Goal: Task Accomplishment & Management: Use online tool/utility

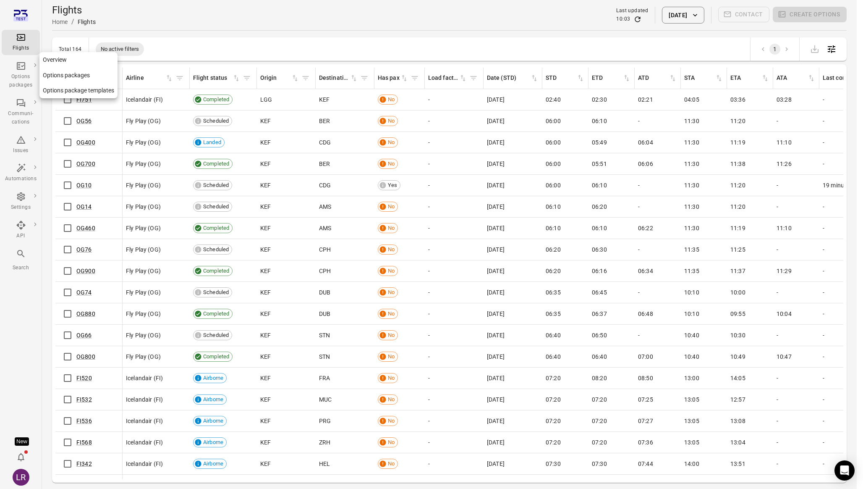
click at [8, 72] on div "Options packages" at bounding box center [20, 75] width 31 height 29
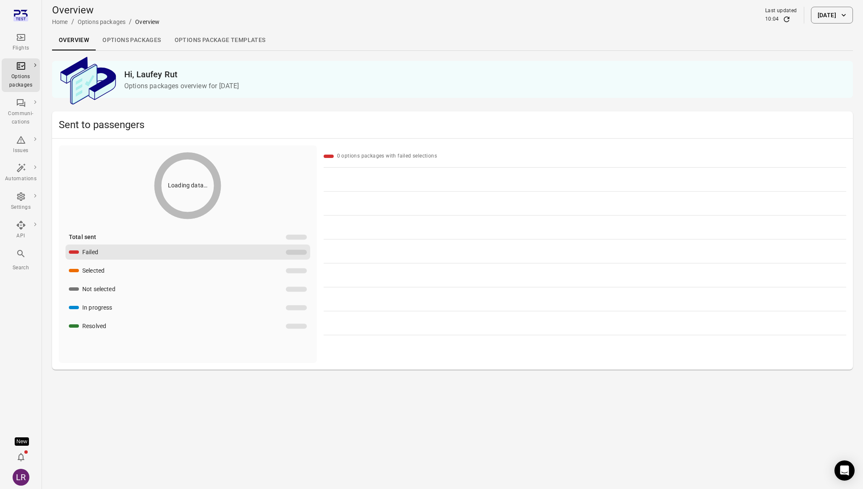
click at [147, 40] on link "Options packages" at bounding box center [132, 40] width 72 height 20
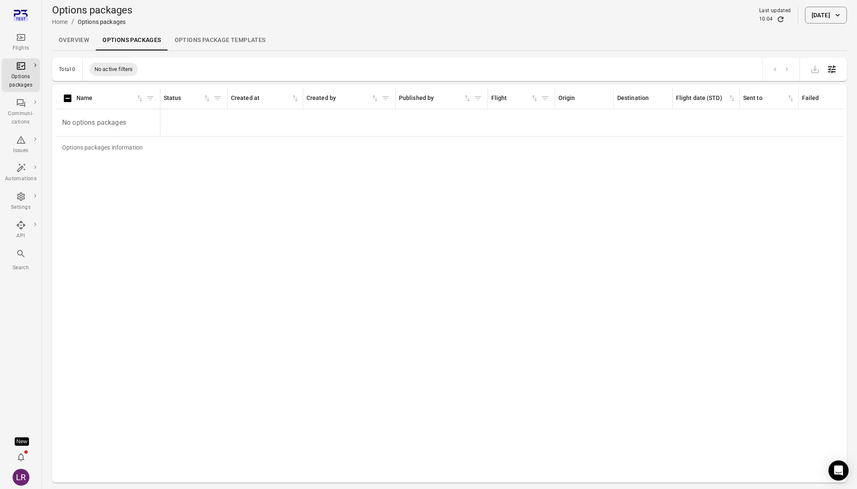
click at [813, 4] on div "Options packages Home / Options packages Last updated 10:04 1 Sep 2025" at bounding box center [449, 15] width 795 height 24
click at [813, 14] on button "[DATE]" at bounding box center [826, 15] width 42 height 17
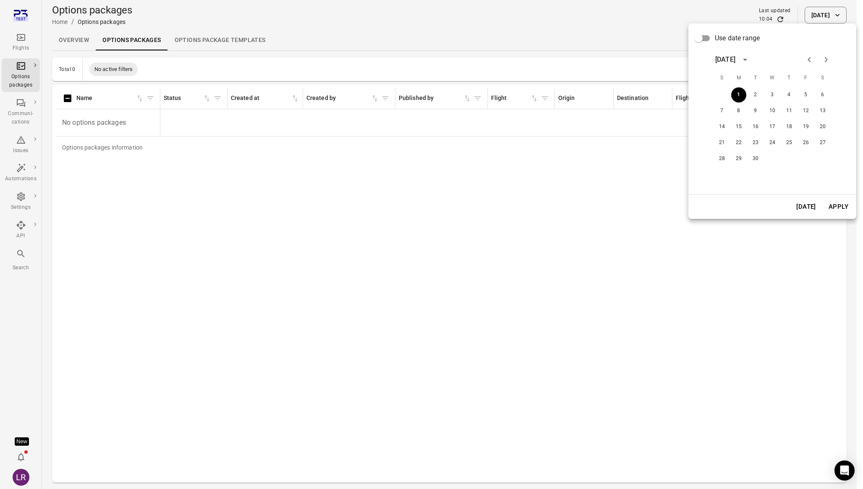
click at [807, 57] on icon "Previous month" at bounding box center [809, 60] width 10 height 10
click at [715, 174] on button "31" at bounding box center [722, 174] width 15 height 15
click at [842, 206] on button "Apply" at bounding box center [838, 207] width 29 height 18
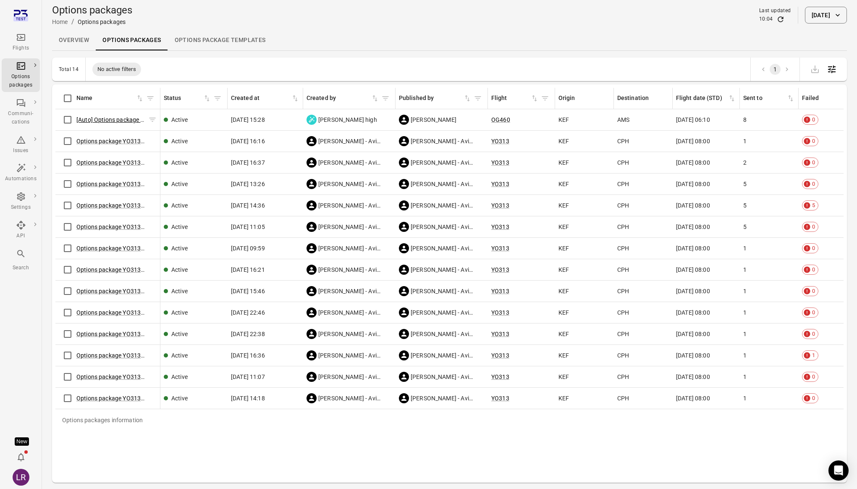
click at [98, 121] on link "[Auto] Options package OG460 (31 Aug)" at bounding box center [129, 119] width 106 height 7
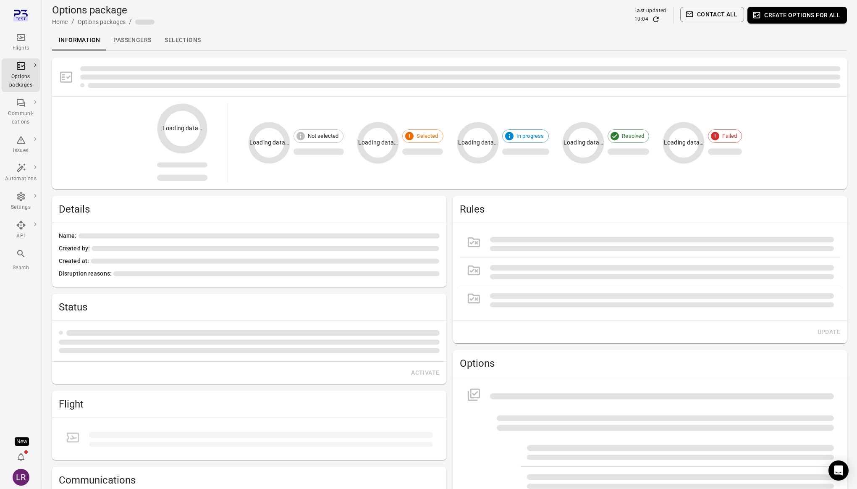
click at [175, 35] on link "Selections" at bounding box center [183, 40] width 50 height 20
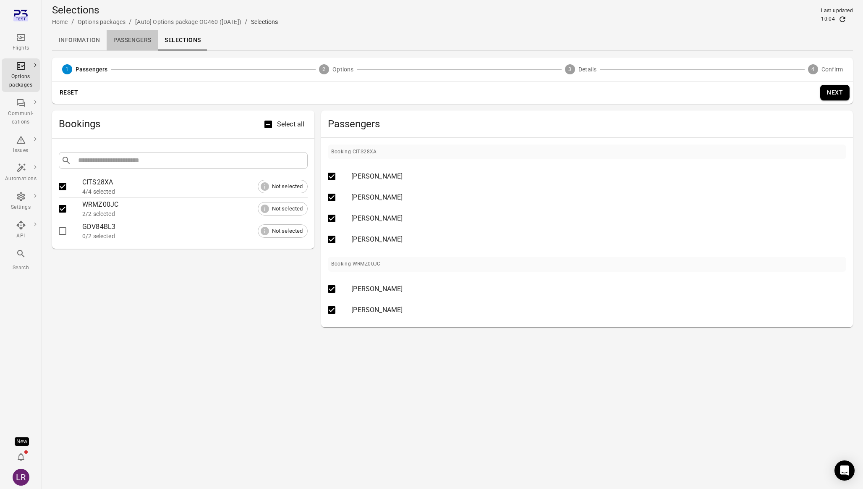
click at [144, 37] on link "Passengers" at bounding box center [132, 40] width 51 height 20
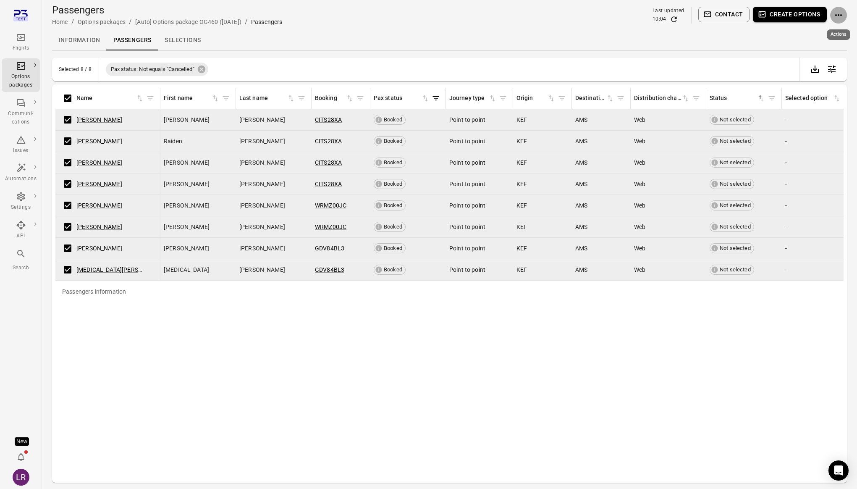
click at [840, 13] on icon "Actions" at bounding box center [838, 15] width 10 height 10
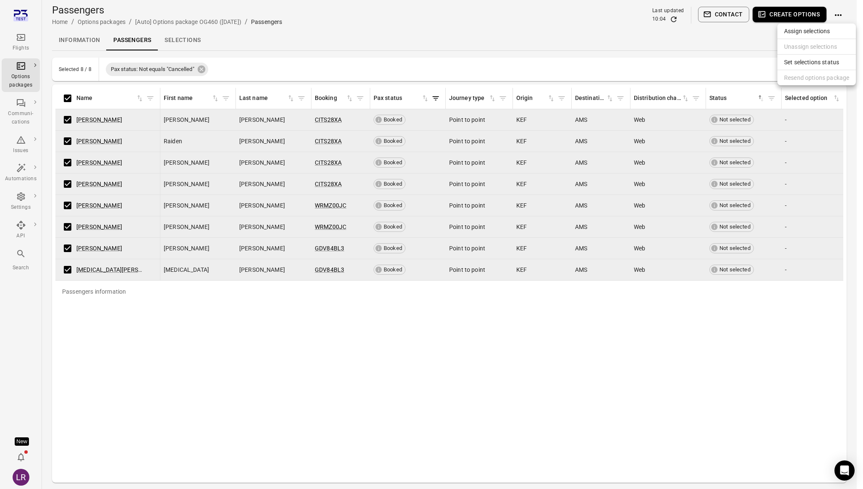
click at [715, 60] on div at bounding box center [431, 244] width 863 height 489
click at [72, 78] on link "Options packages" at bounding box center [78, 76] width 78 height 16
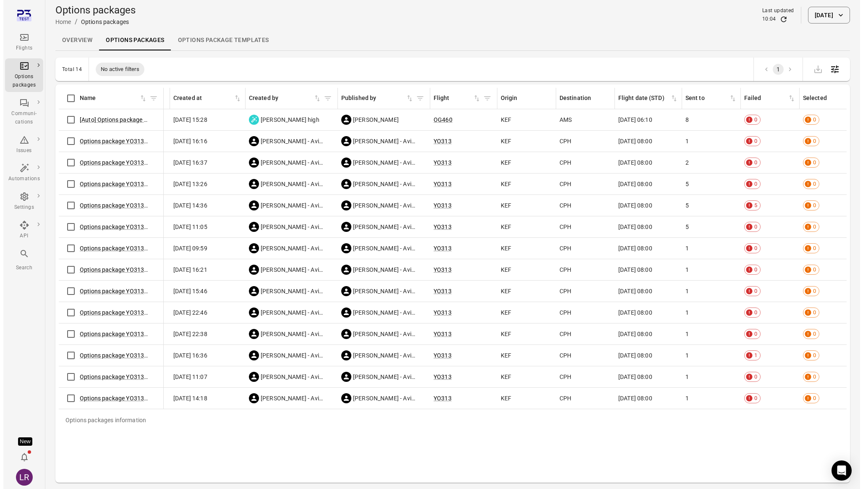
scroll to position [0, 61]
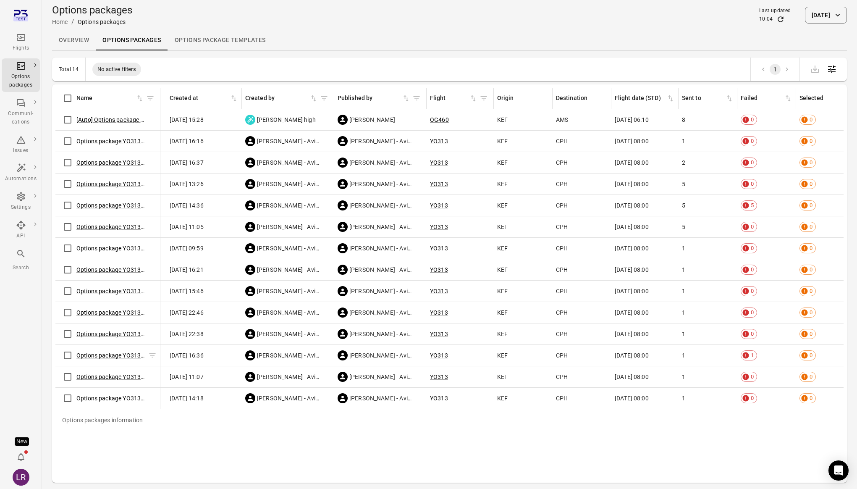
click at [86, 357] on link "Options package YO313 ([DATE])" at bounding box center [120, 355] width 88 height 7
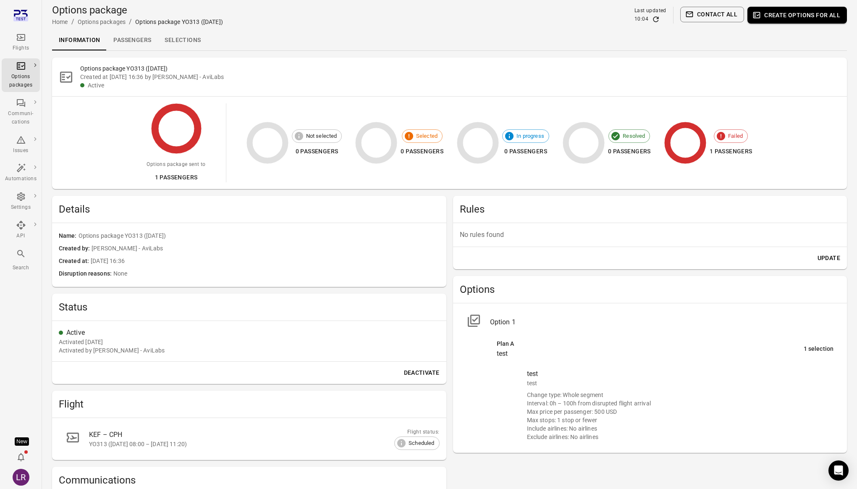
click at [134, 42] on link "Passengers" at bounding box center [132, 40] width 51 height 20
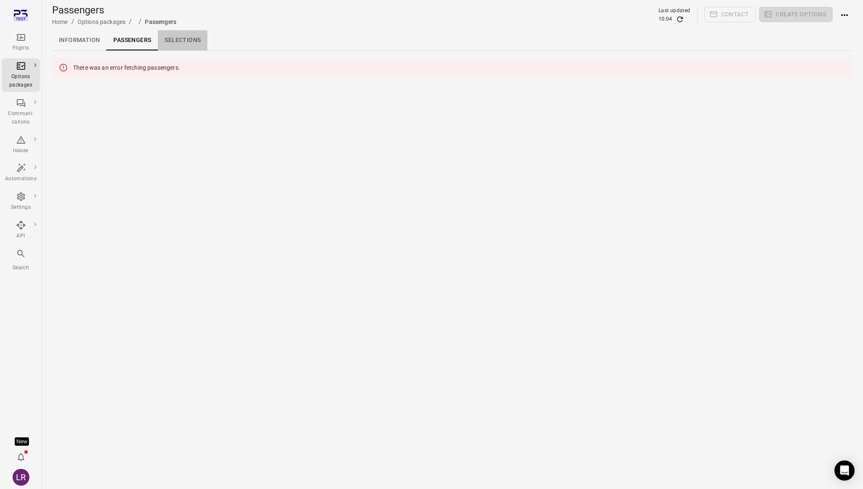
click at [181, 40] on link "Selections" at bounding box center [183, 40] width 50 height 20
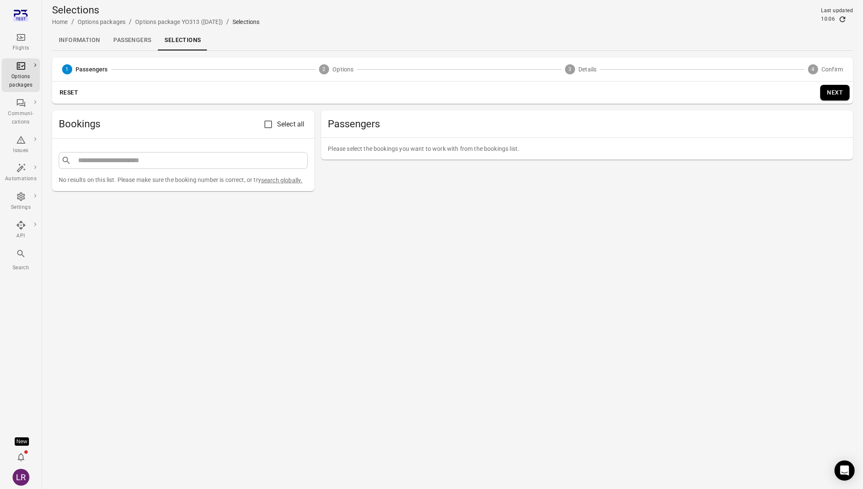
click at [122, 48] on link "Passengers" at bounding box center [132, 40] width 51 height 20
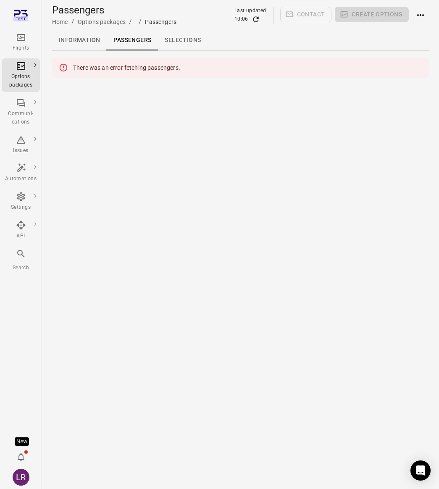
click at [332, 104] on main "Passengers Home / Options packages / / Passengers Last updated 10:06 Contact Cr…" at bounding box center [240, 244] width 397 height 489
click at [89, 43] on link "Information" at bounding box center [79, 40] width 55 height 20
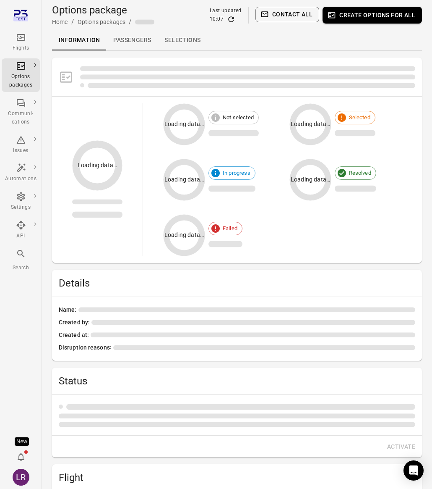
click at [134, 42] on link "Passengers" at bounding box center [132, 40] width 51 height 20
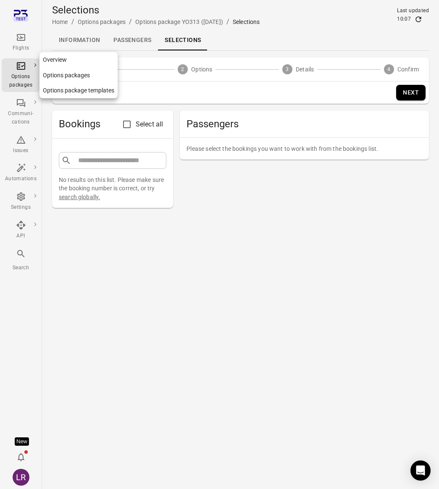
click at [24, 72] on div "Options packages" at bounding box center [20, 75] width 31 height 29
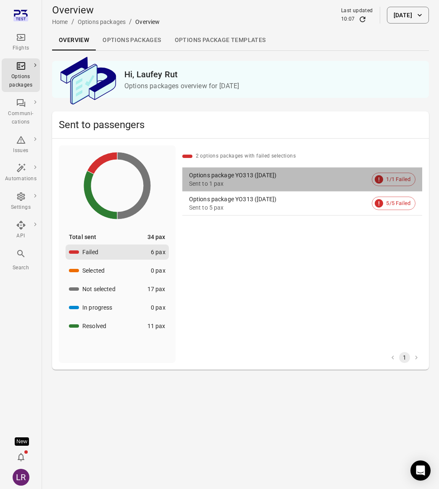
click at [280, 174] on div "Options package YO313 (31 Aug)" at bounding box center [279, 175] width 180 height 8
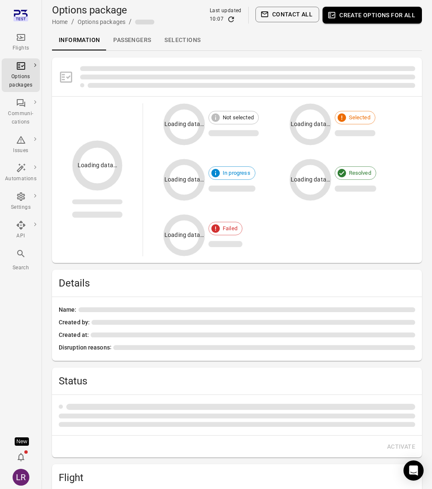
click at [138, 37] on link "Passengers" at bounding box center [132, 40] width 51 height 20
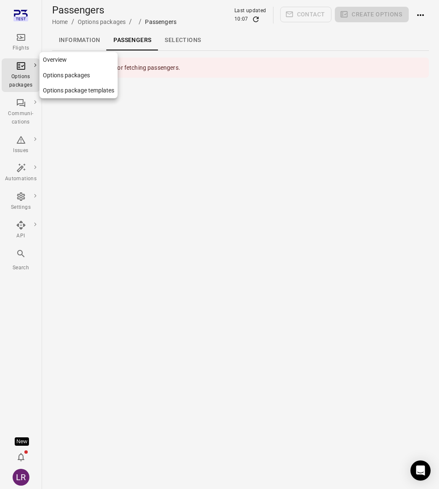
click at [16, 69] on icon "Main navigation" at bounding box center [21, 66] width 10 height 10
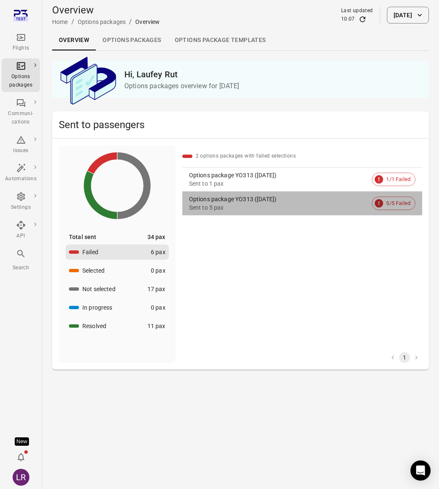
click at [293, 208] on div "Sent to 5 pax" at bounding box center [279, 207] width 180 height 8
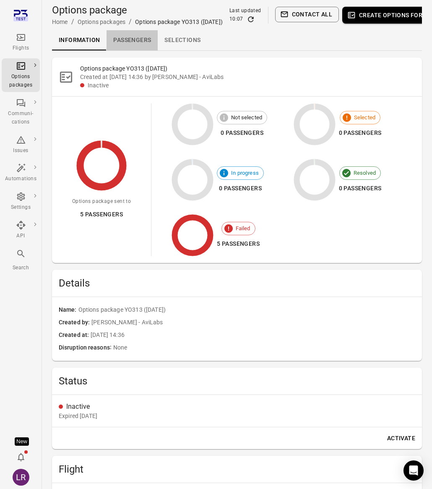
click at [133, 44] on link "Passengers" at bounding box center [132, 40] width 51 height 20
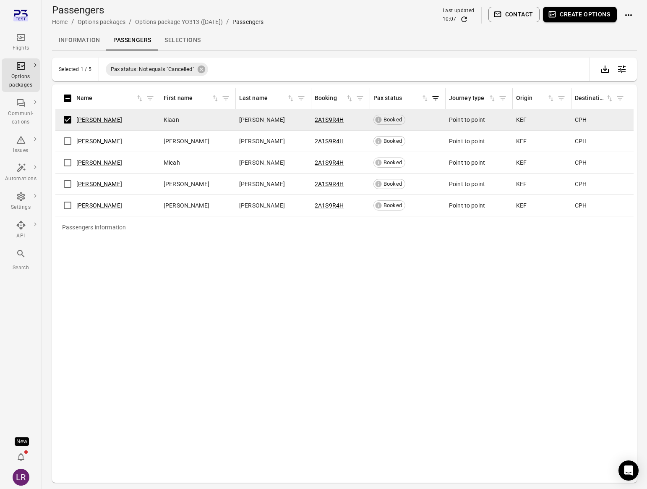
click at [627, 14] on icon "Actions" at bounding box center [629, 15] width 10 height 10
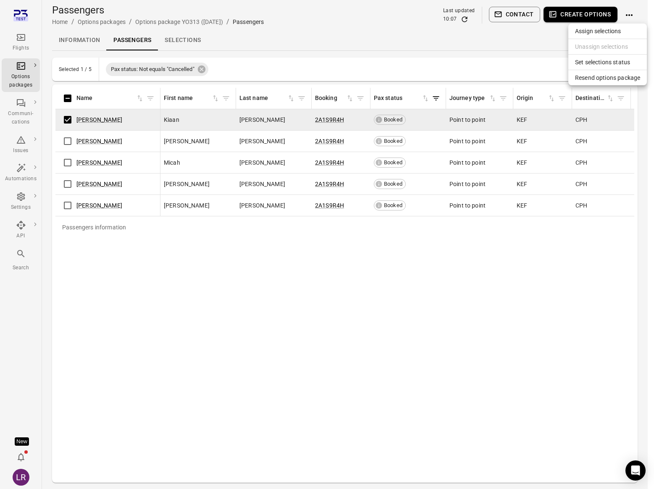
click at [612, 76] on span "Resend options package" at bounding box center [607, 77] width 65 height 8
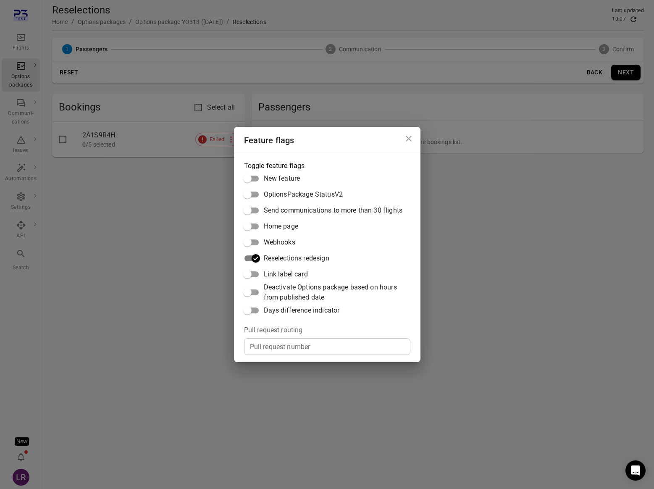
click at [406, 137] on icon "Close dialog" at bounding box center [408, 139] width 10 height 10
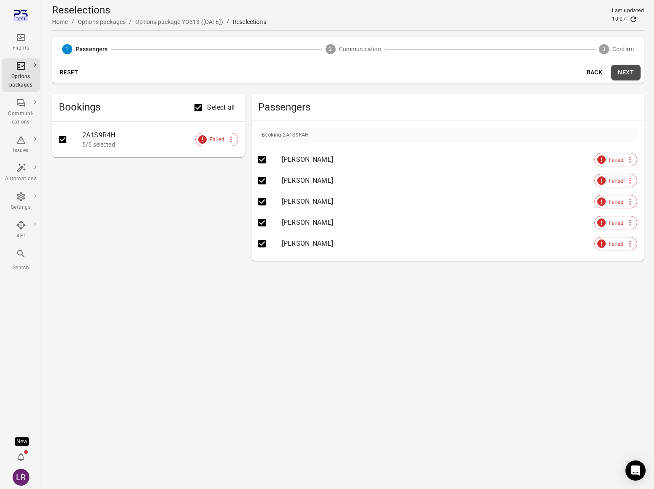
click at [626, 68] on button "Next" at bounding box center [625, 73] width 29 height 16
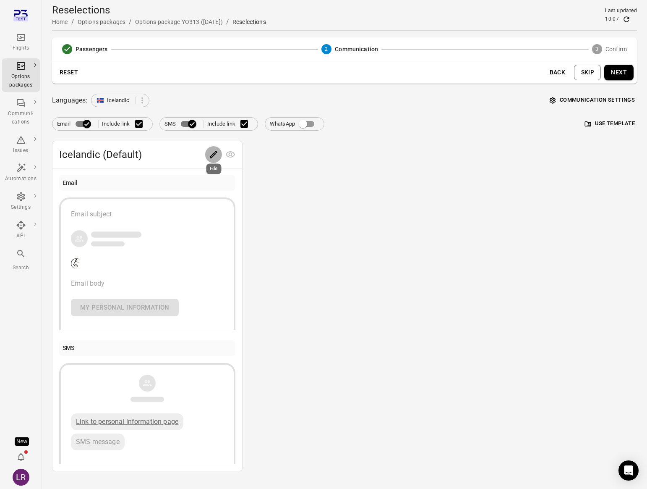
click at [215, 157] on icon "Edit" at bounding box center [214, 154] width 10 height 10
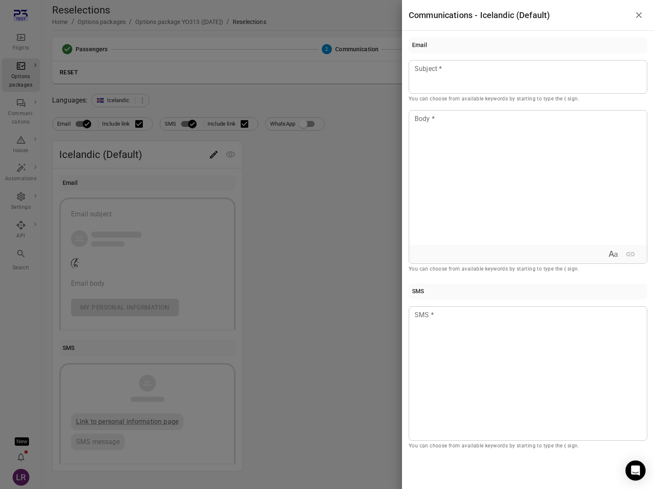
click at [330, 190] on div at bounding box center [327, 244] width 654 height 489
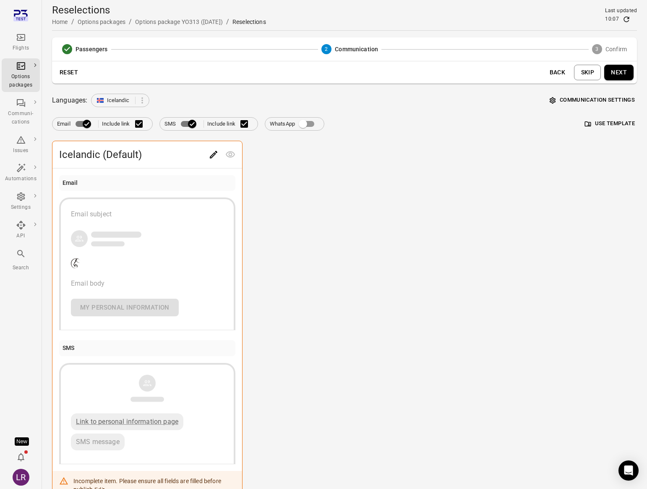
click at [198, 153] on span "Icelandic (Default)" at bounding box center [132, 154] width 146 height 13
click at [216, 156] on icon "Edit" at bounding box center [214, 154] width 10 height 10
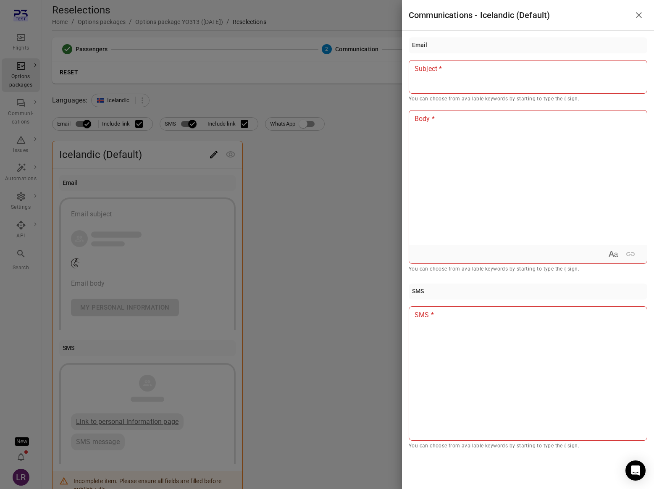
click at [487, 69] on p at bounding box center [528, 69] width 226 height 10
click at [459, 203] on div at bounding box center [528, 177] width 238 height 134
click at [470, 385] on div at bounding box center [527, 373] width 238 height 134
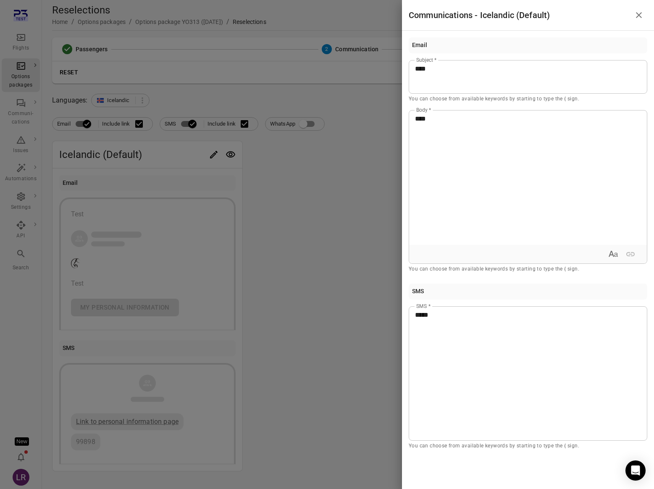
click at [355, 344] on div at bounding box center [327, 244] width 654 height 489
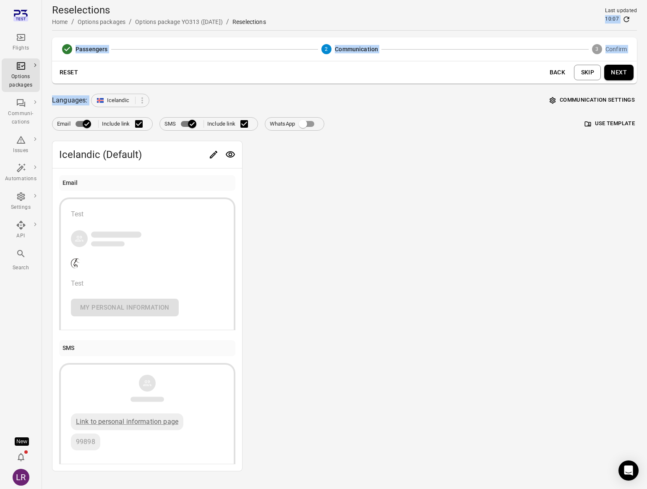
drag, startPoint x: 602, startPoint y: 85, endPoint x: 602, endPoint y: 16, distance: 69.7
click at [602, 16] on main "Reselections Home / Options packages / Options package YO313 (31 Aug) / Reselec…" at bounding box center [344, 252] width 605 height 505
click at [622, 100] on button "Communication settings" at bounding box center [592, 100] width 89 height 13
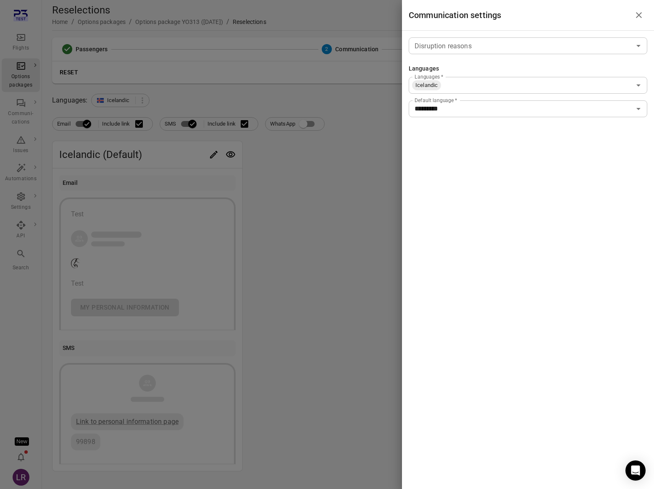
click at [343, 220] on div at bounding box center [327, 244] width 654 height 489
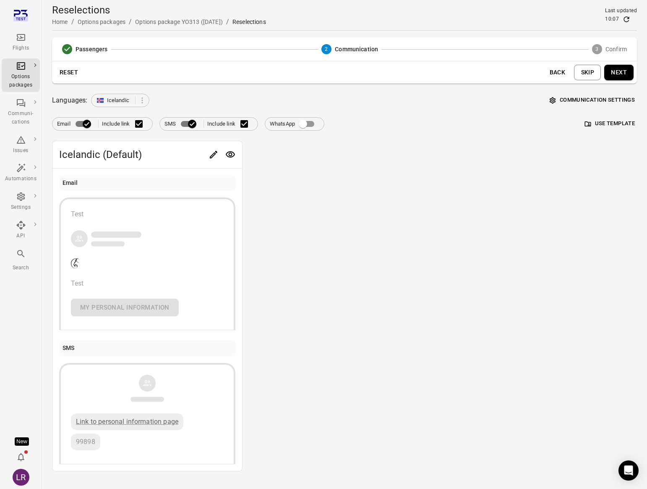
click at [618, 75] on button "Next" at bounding box center [619, 73] width 29 height 16
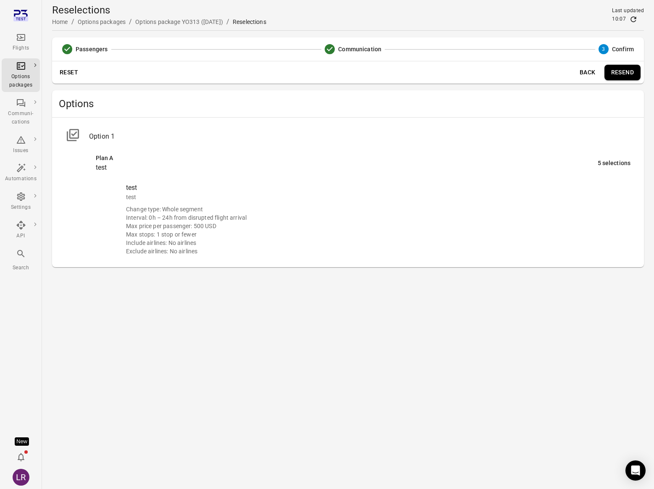
click at [589, 73] on button "Back" at bounding box center [587, 73] width 27 height 16
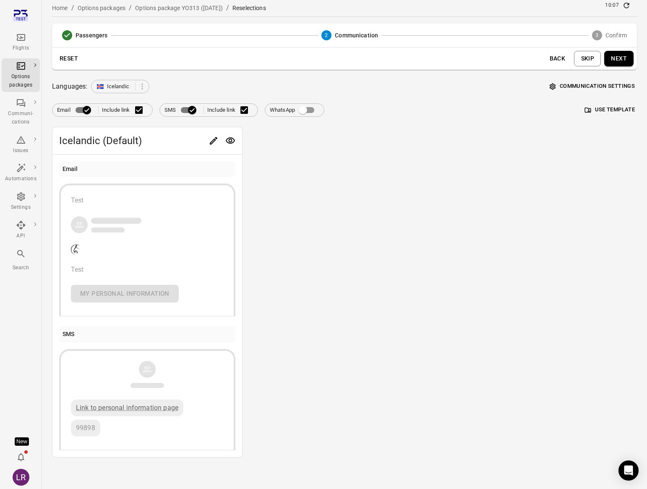
scroll to position [16, 0]
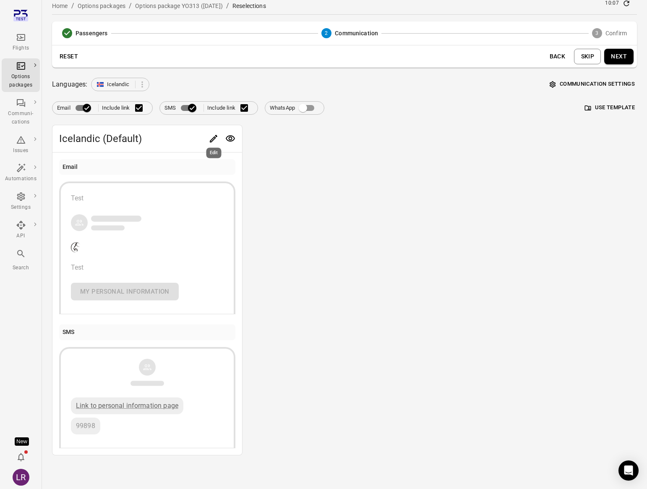
click at [208, 136] on button "Edit" at bounding box center [213, 138] width 17 height 17
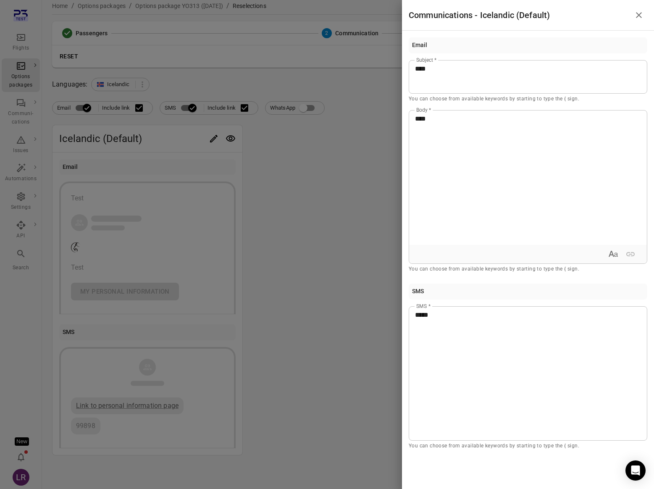
click at [195, 136] on div at bounding box center [327, 244] width 654 height 489
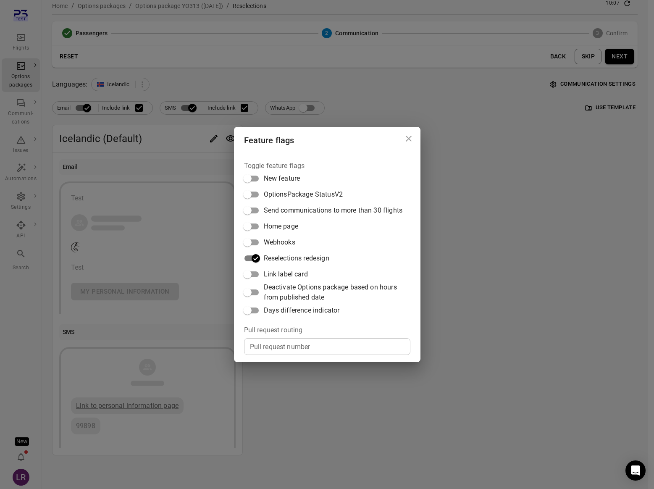
click at [285, 276] on span "Link label card" at bounding box center [286, 274] width 44 height 10
click at [406, 142] on icon "Close dialog" at bounding box center [408, 139] width 10 height 10
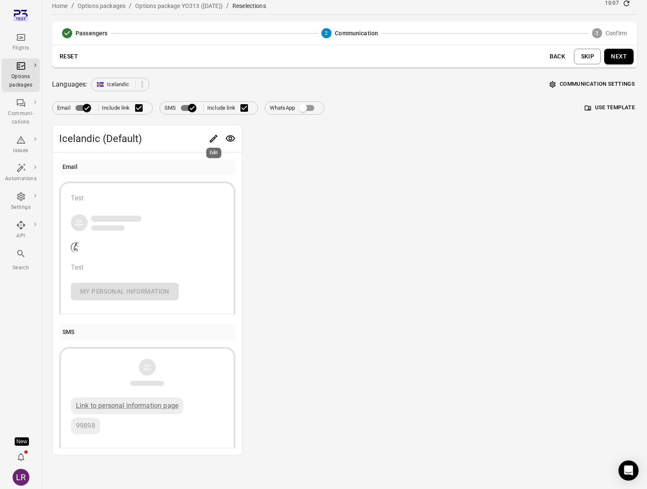
click at [211, 139] on icon "Edit" at bounding box center [214, 139] width 10 height 10
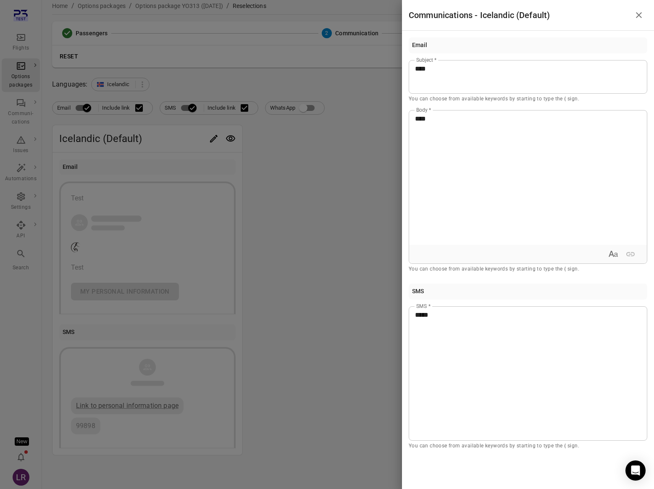
click at [363, 200] on div at bounding box center [327, 244] width 654 height 489
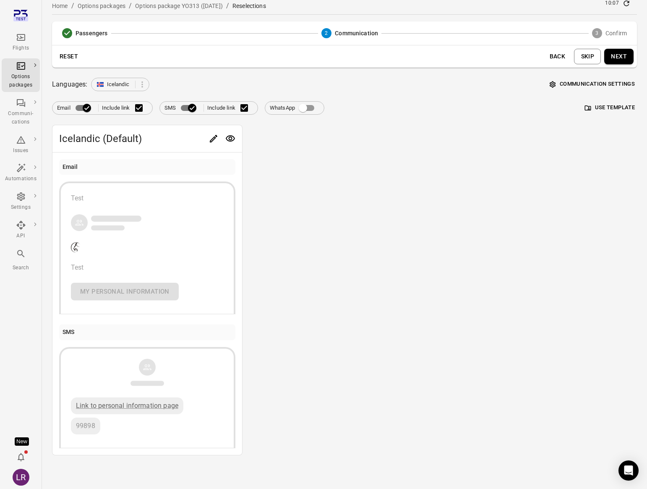
scroll to position [0, 0]
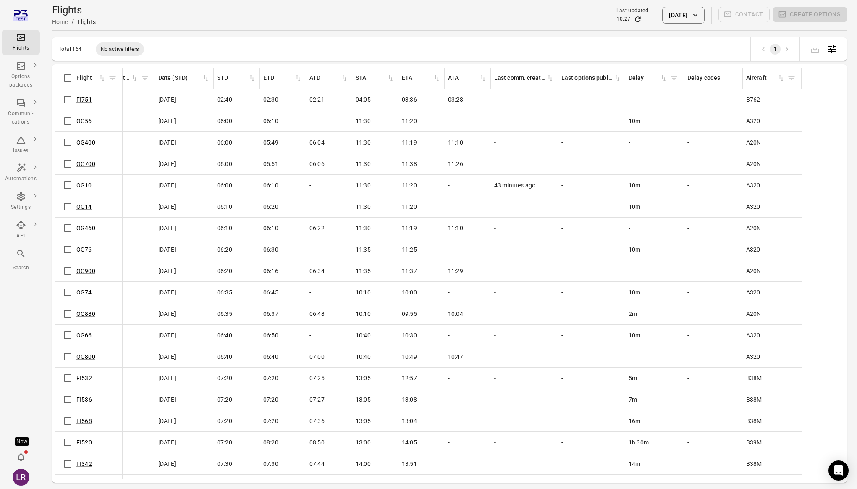
scroll to position [0, 329]
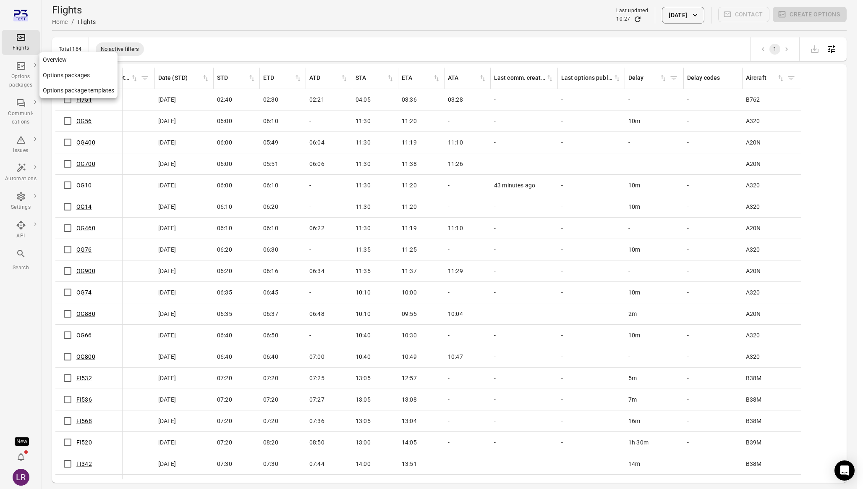
click at [65, 89] on link "Options package templates" at bounding box center [78, 91] width 78 height 16
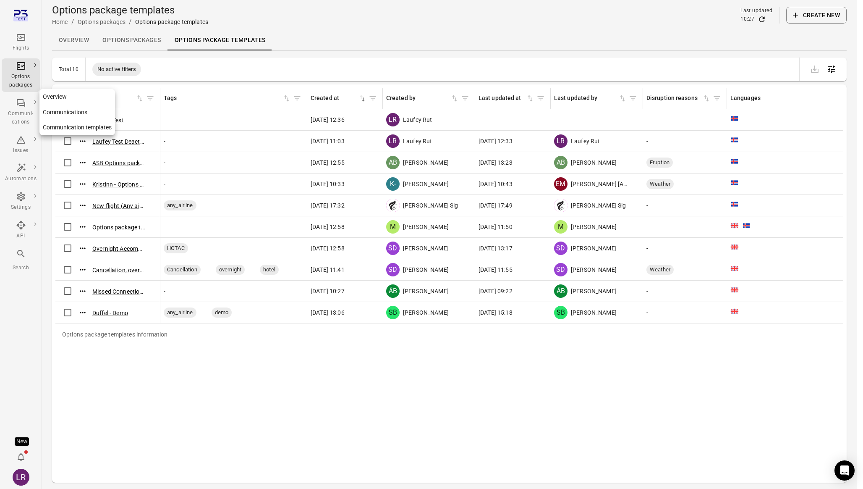
click at [72, 120] on link "Communication templates" at bounding box center [77, 128] width 76 height 16
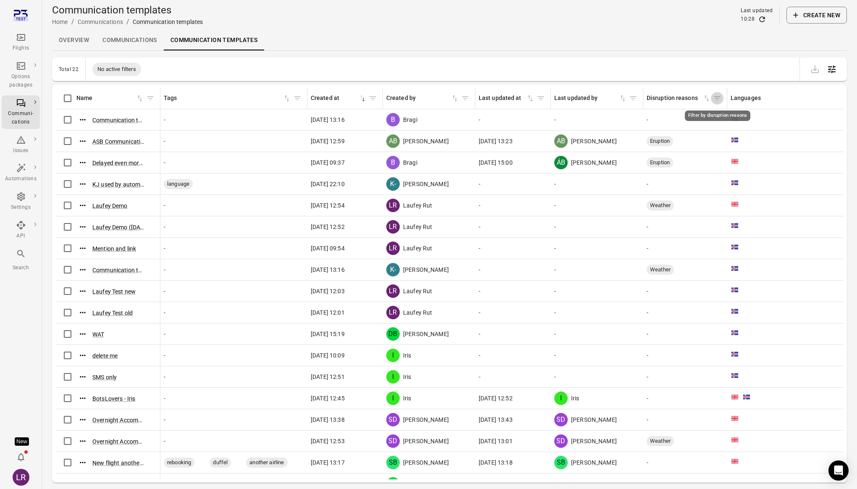
click at [714, 98] on icon "Filter by disruption reasons" at bounding box center [717, 98] width 8 height 8
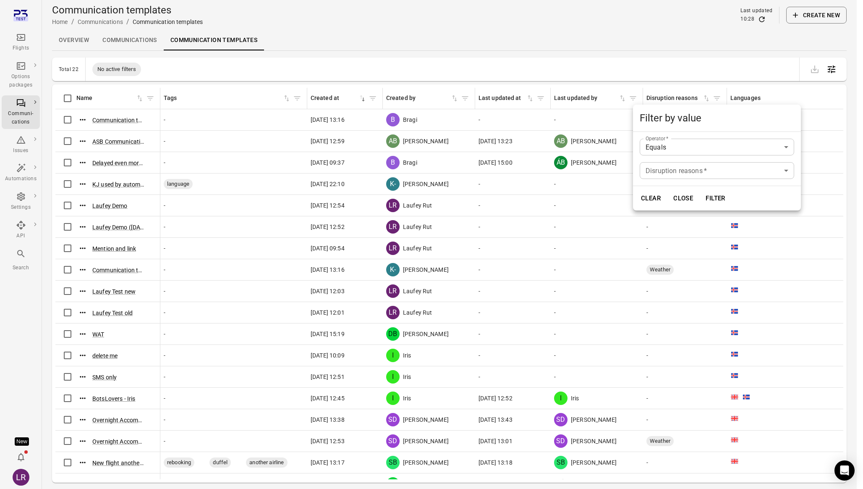
click at [717, 98] on div at bounding box center [431, 244] width 863 height 489
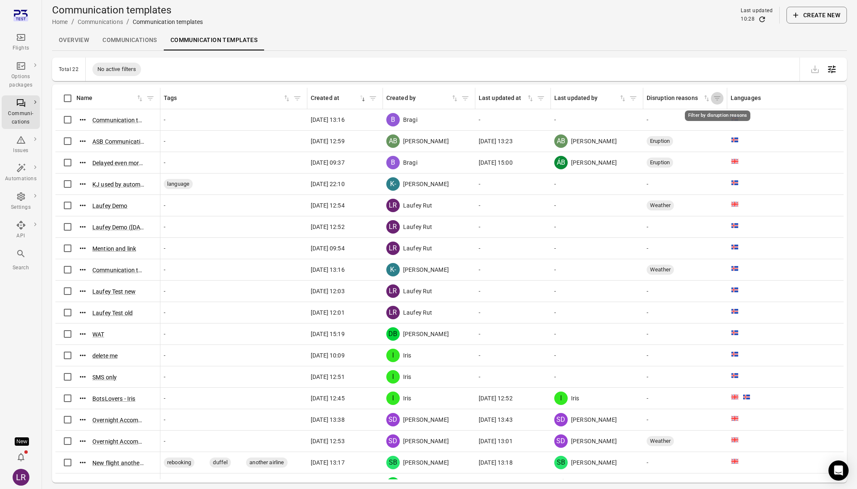
click at [715, 98] on icon "Filter by disruption reasons" at bounding box center [717, 98] width 8 height 8
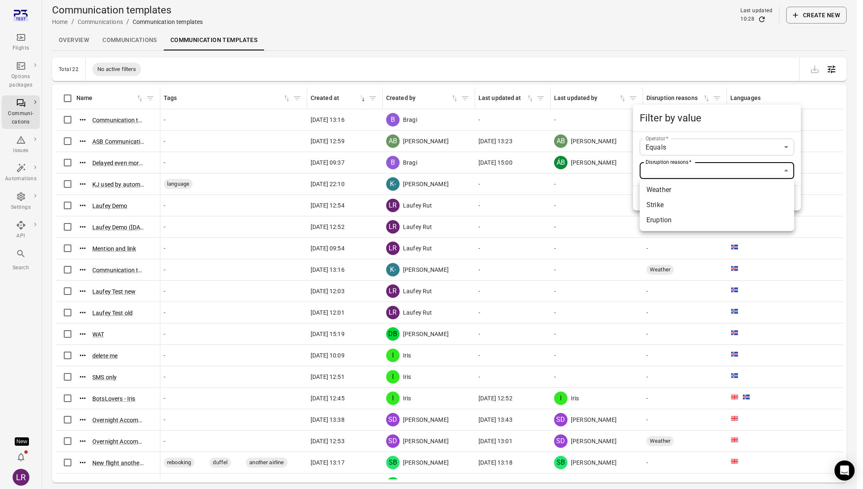
click at [683, 172] on body "Flights Options packages Communi-cations Issues Automations Settings API Search…" at bounding box center [431, 258] width 863 height 516
click at [675, 191] on li "Weather" at bounding box center [717, 189] width 154 height 15
type input "*******"
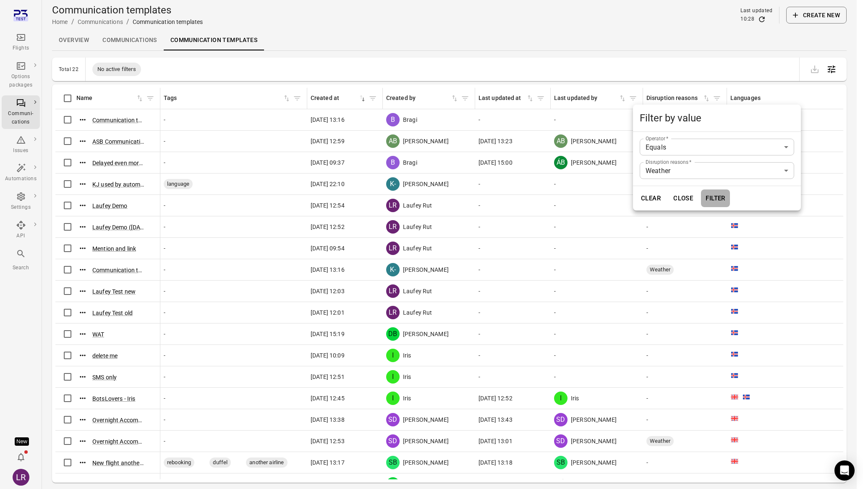
click at [728, 197] on button "Filter" at bounding box center [715, 198] width 29 height 18
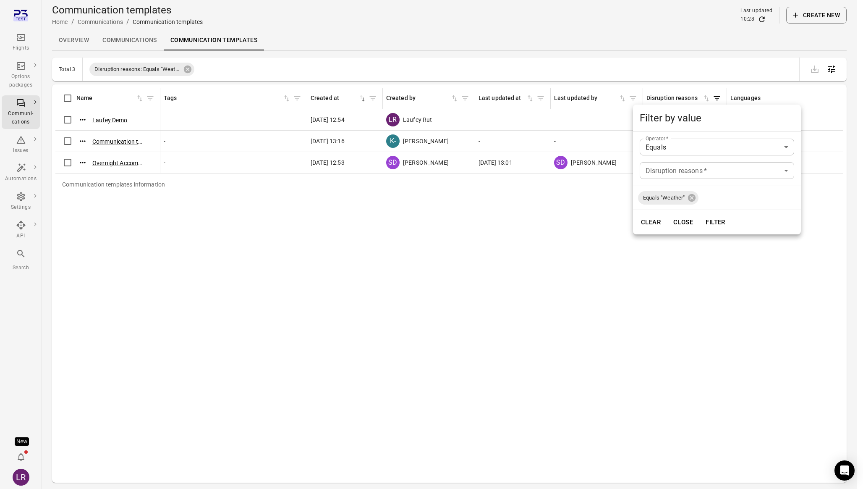
click at [622, 317] on div at bounding box center [431, 244] width 863 height 489
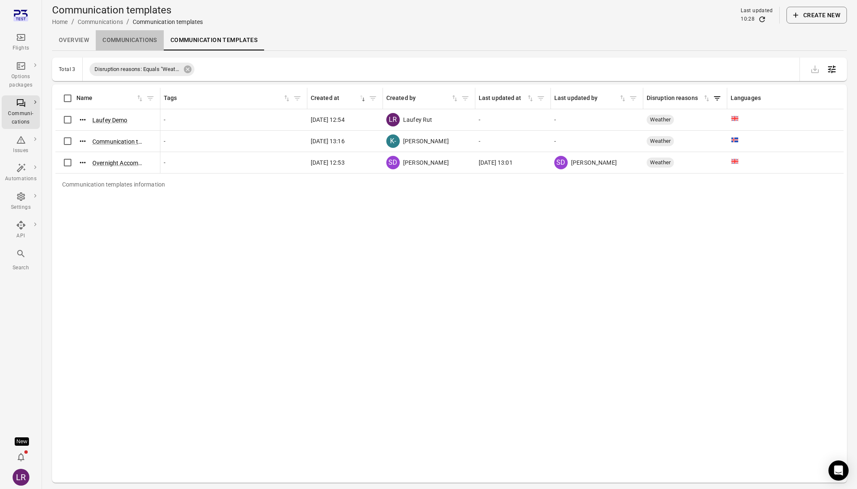
click at [128, 39] on link "Communications" at bounding box center [130, 40] width 68 height 20
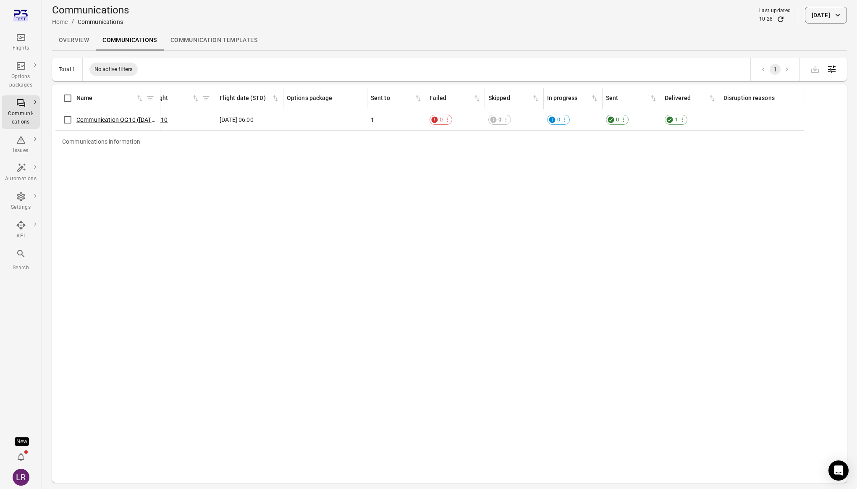
scroll to position [0, 182]
click at [758, 99] on div "Disruption reasons" at bounding box center [759, 98] width 77 height 9
copy div "reasons"
click at [777, 99] on div "Disruption reasons" at bounding box center [759, 98] width 77 height 9
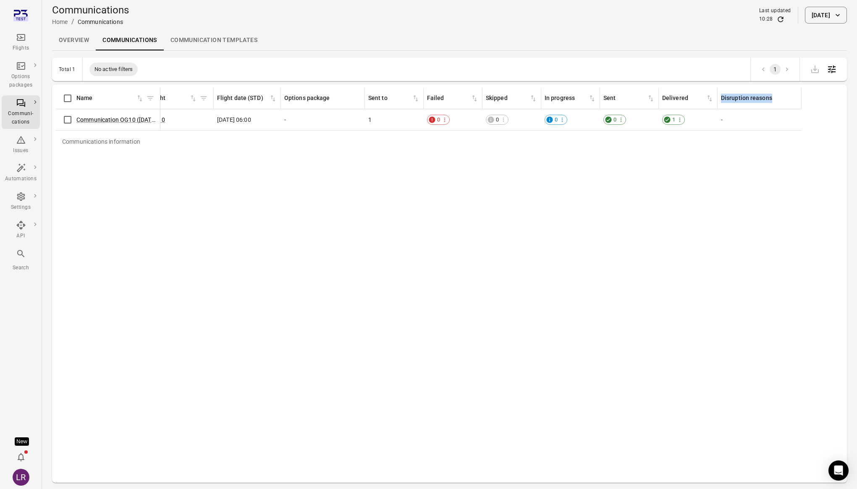
drag, startPoint x: 773, startPoint y: 99, endPoint x: 721, endPoint y: 100, distance: 51.7
click at [721, 100] on div "Disruption reasons" at bounding box center [759, 98] width 77 height 9
copy div "Disruption reasons"
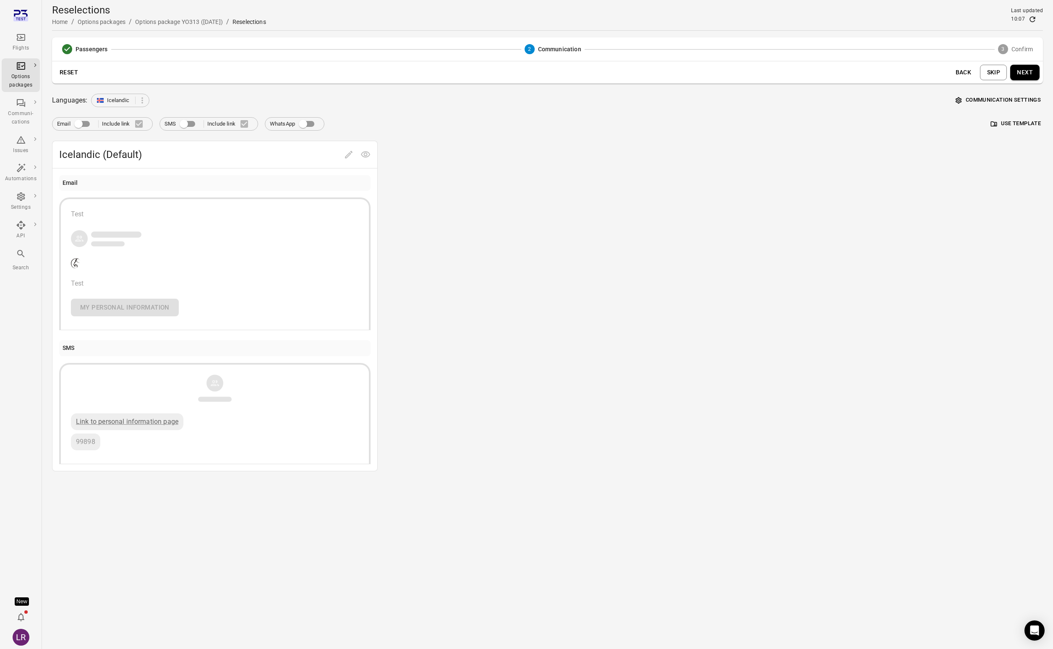
click at [311, 99] on div "Languages: Icelandic Communication settings" at bounding box center [547, 100] width 991 height 13
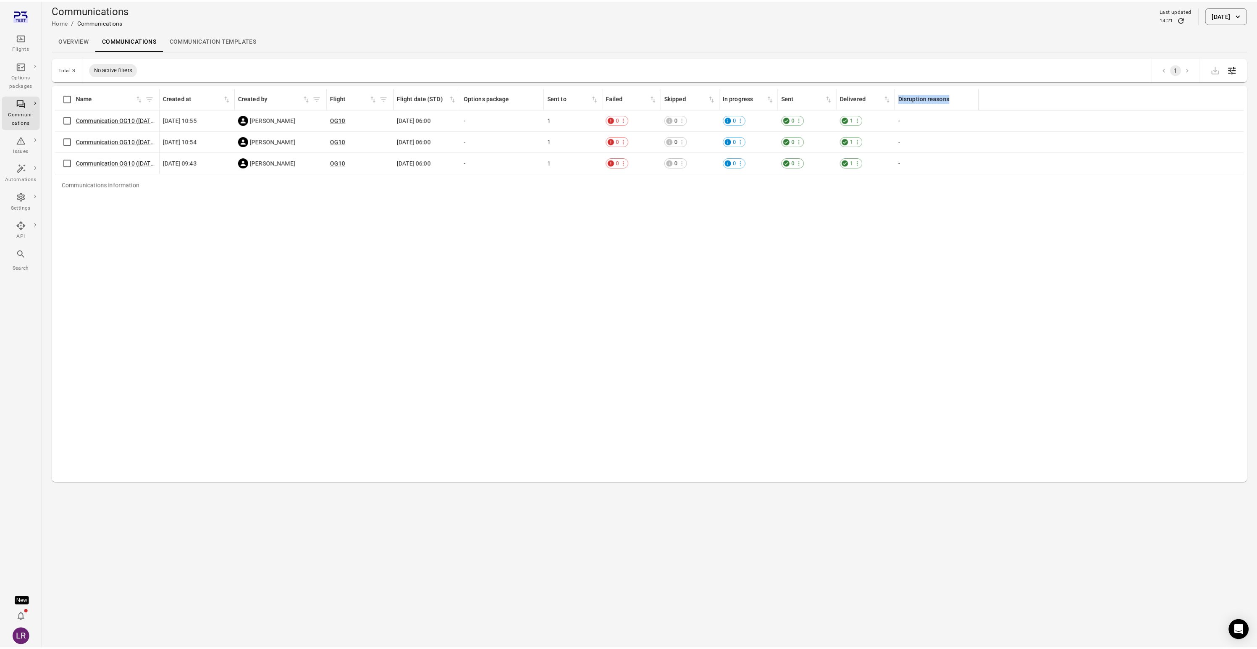
scroll to position [0, 42]
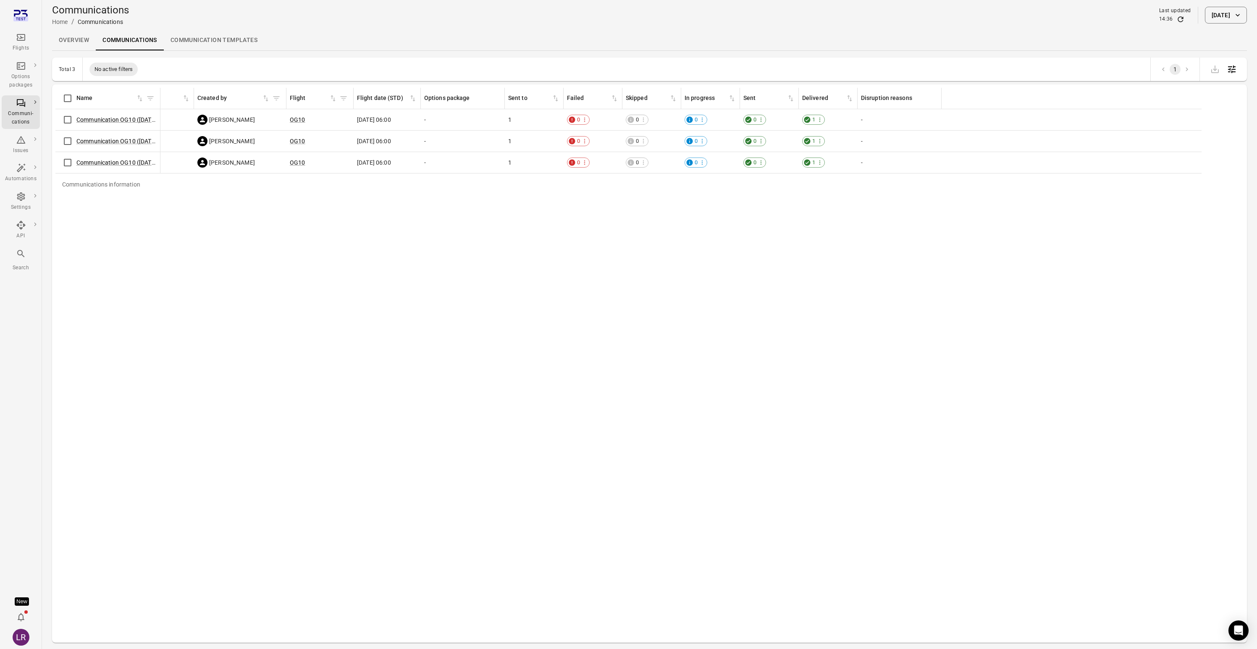
click at [879, 148] on td "-" at bounding box center [899, 141] width 84 height 21
